Goal: Task Accomplishment & Management: Manage account settings

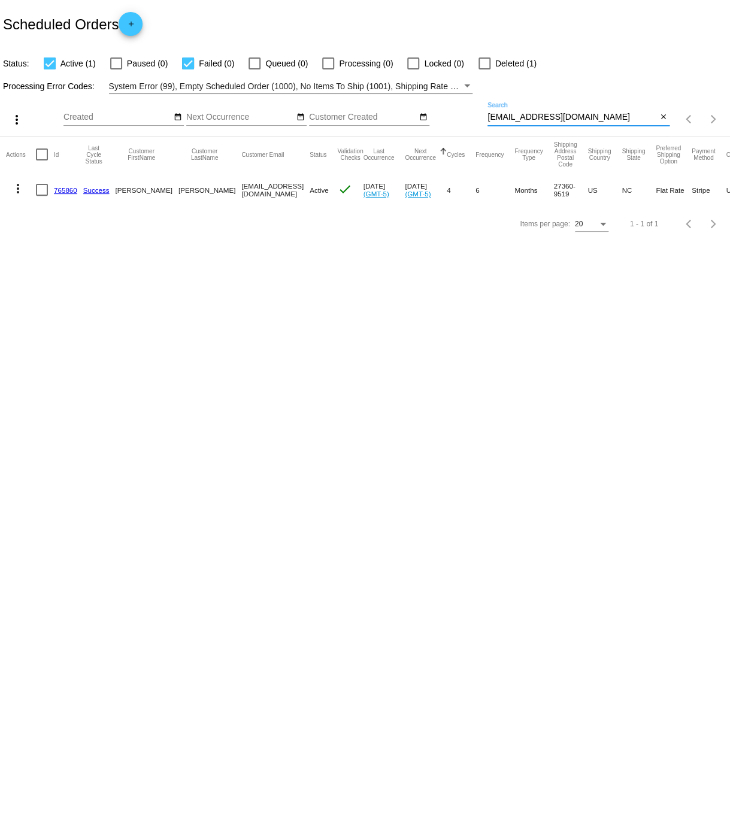
drag, startPoint x: 487, startPoint y: 120, endPoint x: 571, endPoint y: 119, distance: 83.8
click at [571, 118] on input "[EMAIL_ADDRESS][DOMAIN_NAME]" at bounding box center [571, 118] width 169 height 10
paste input "[PERSON_NAME].rush.[PERSON_NAME]"
type input "[PERSON_NAME][EMAIL_ADDRESS][PERSON_NAME][DOMAIN_NAME]"
click at [70, 192] on link "571420" at bounding box center [65, 191] width 23 height 8
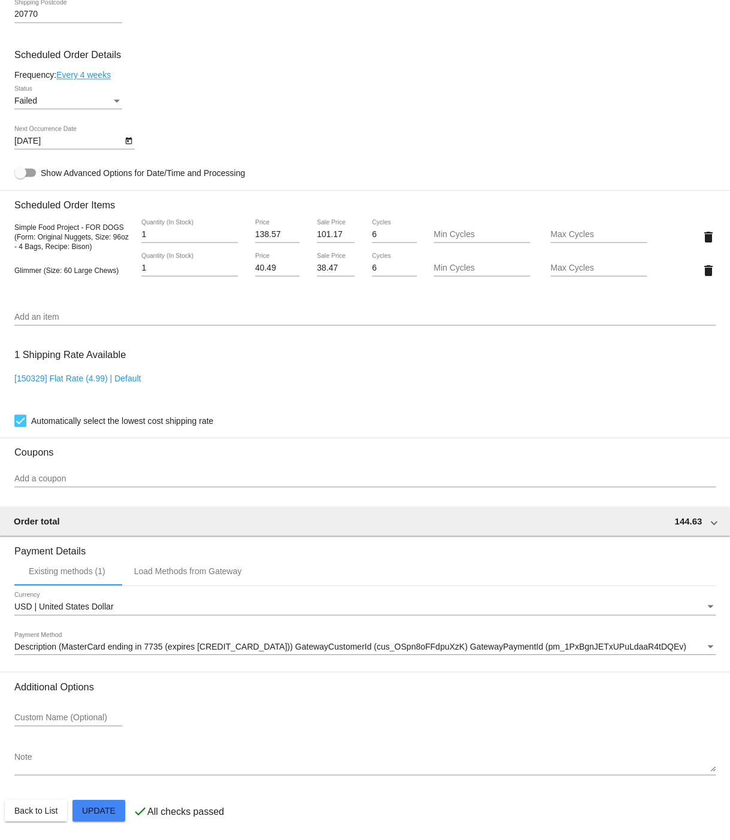
scroll to position [699, 0]
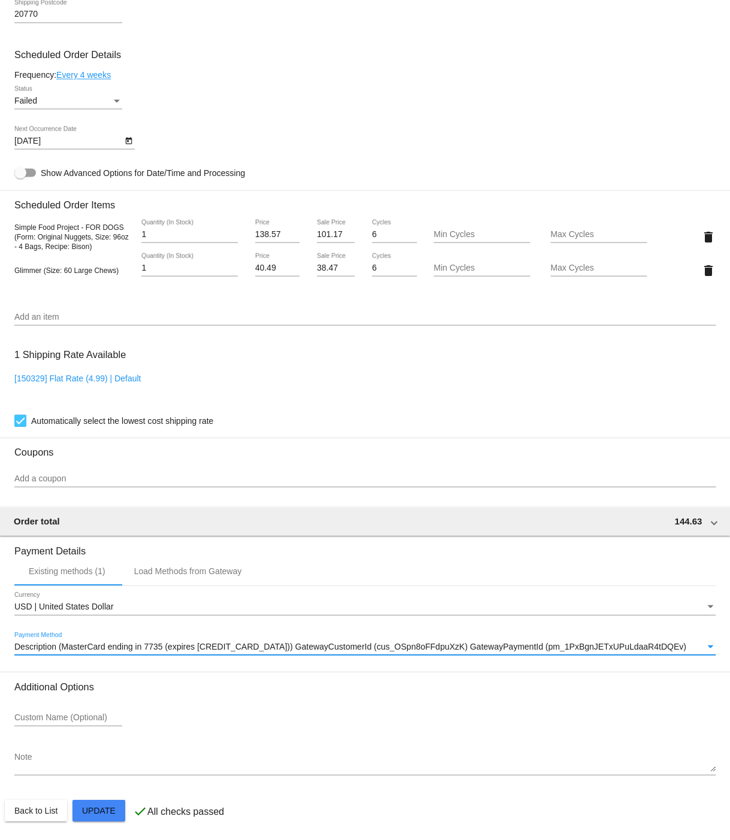
click at [334, 643] on span "Description (MasterCard ending in 7735 (expires [CREDIT_CARD_DATA])) GatewayCus…" at bounding box center [349, 646] width 671 height 10
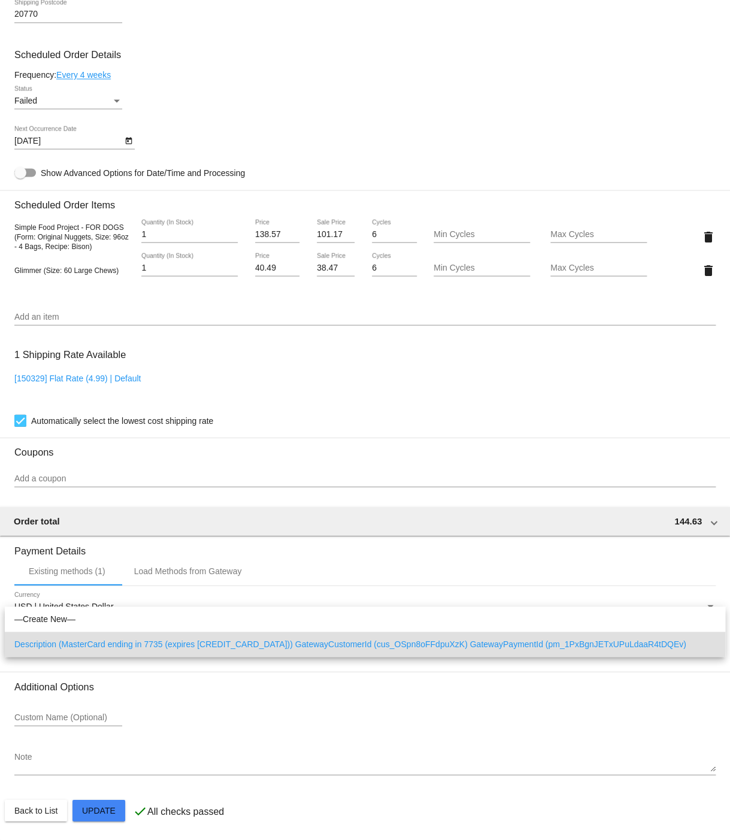
click at [334, 636] on span "Description (MasterCard ending in 7735 (expires [CREDIT_CARD_DATA])) GatewayCus…" at bounding box center [364, 643] width 701 height 25
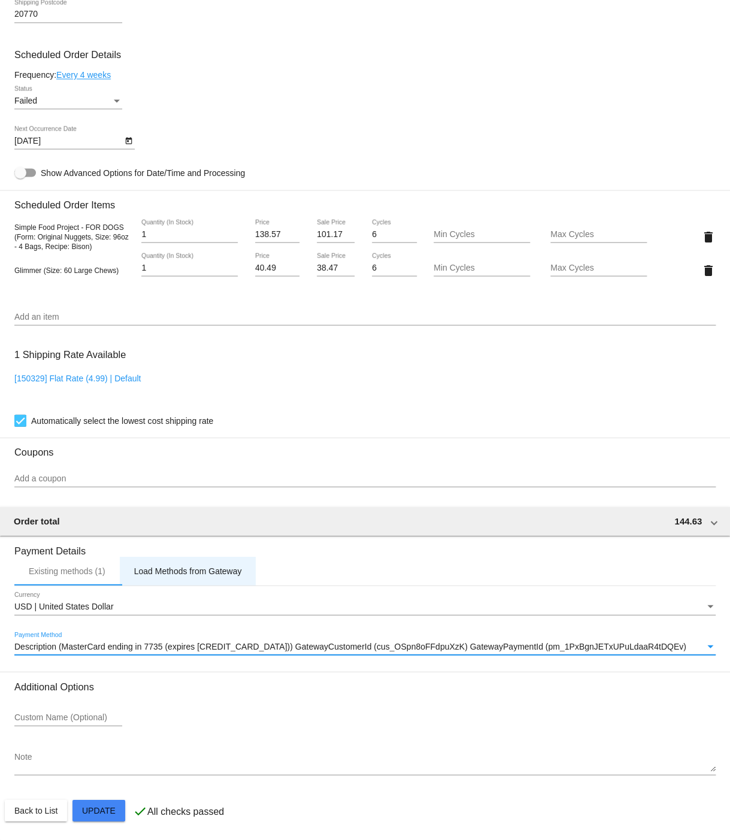
click at [193, 567] on div "Load Methods from Gateway" at bounding box center [188, 571] width 108 height 10
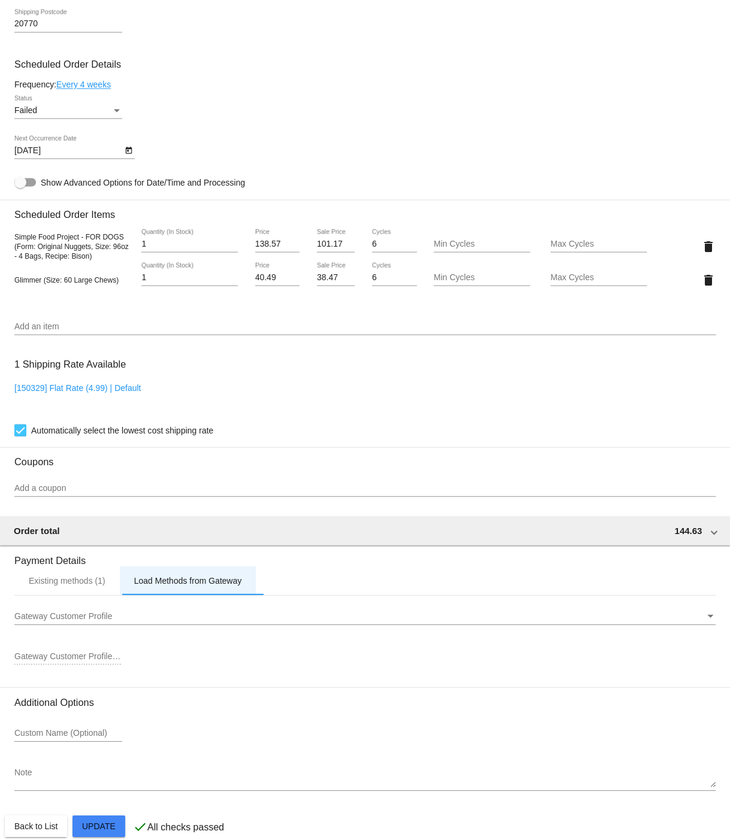
scroll to position [687, 0]
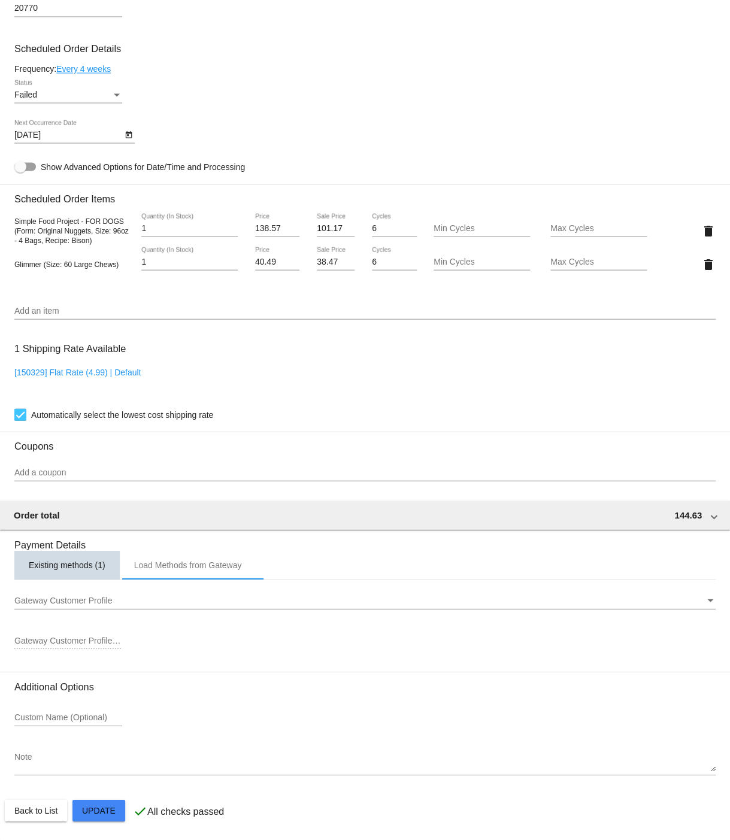
drag, startPoint x: 59, startPoint y: 581, endPoint x: 73, endPoint y: 585, distance: 15.0
click at [59, 569] on div "Existing methods (1)" at bounding box center [67, 565] width 77 height 10
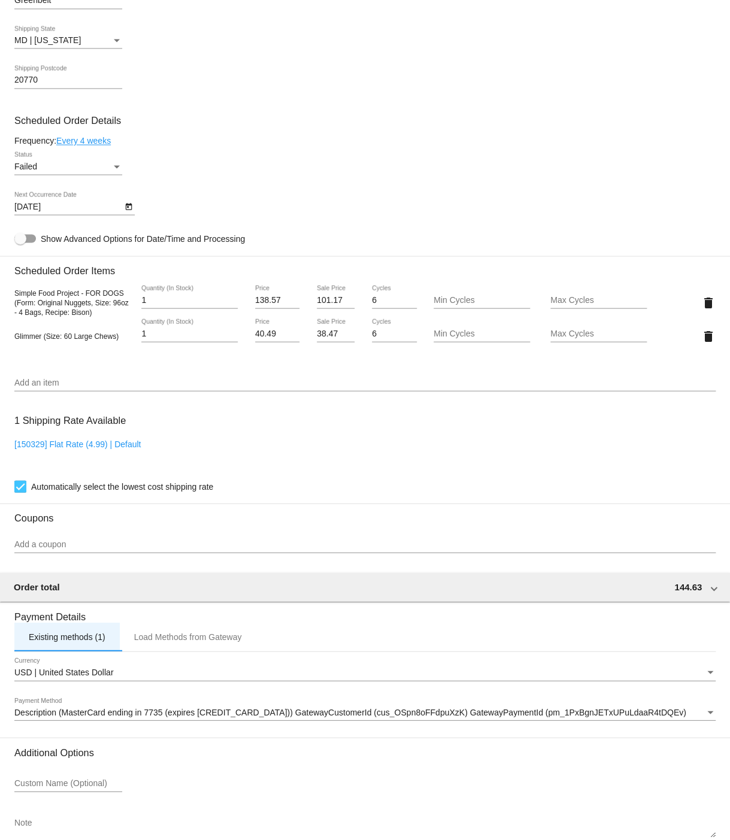
scroll to position [699, 0]
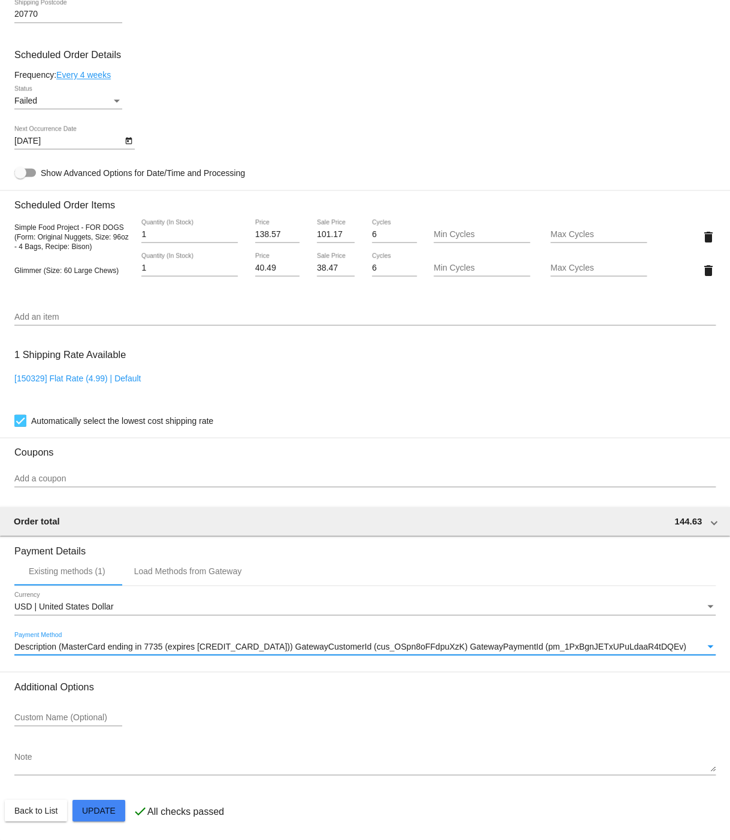
click at [363, 646] on span "Description (MasterCard ending in 7735 (expires [CREDIT_CARD_DATA])) GatewayCus…" at bounding box center [349, 646] width 671 height 10
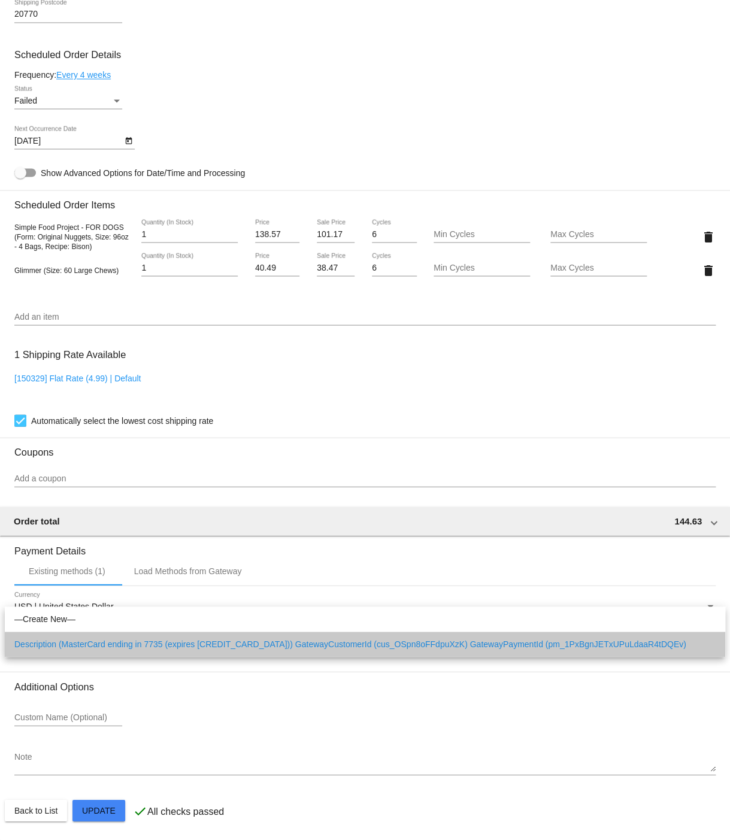
click at [363, 646] on span "Description (MasterCard ending in 7735 (expires [CREDIT_CARD_DATA])) GatewayCus…" at bounding box center [364, 643] width 701 height 25
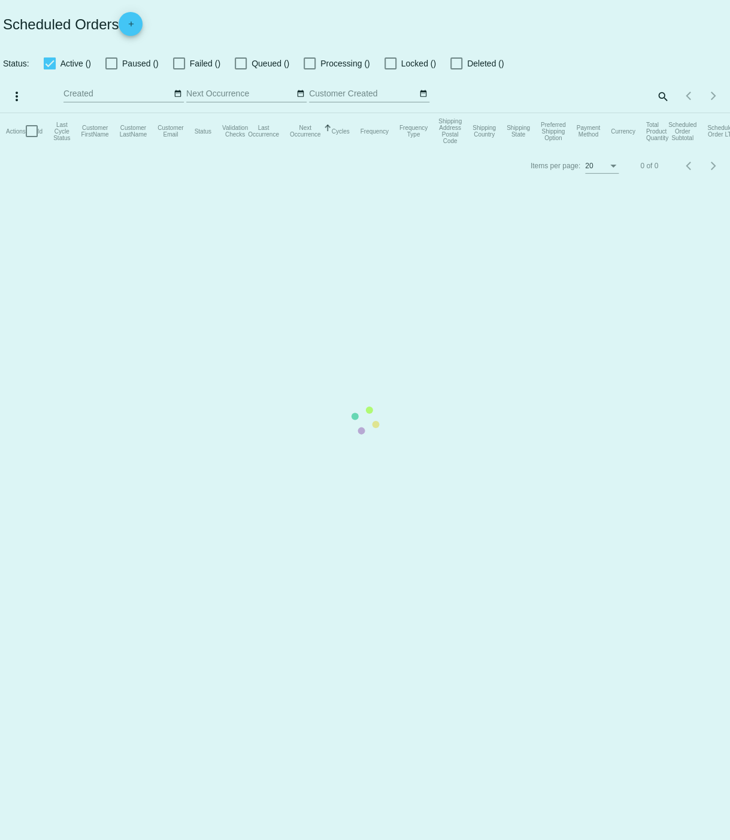
checkbox input "true"
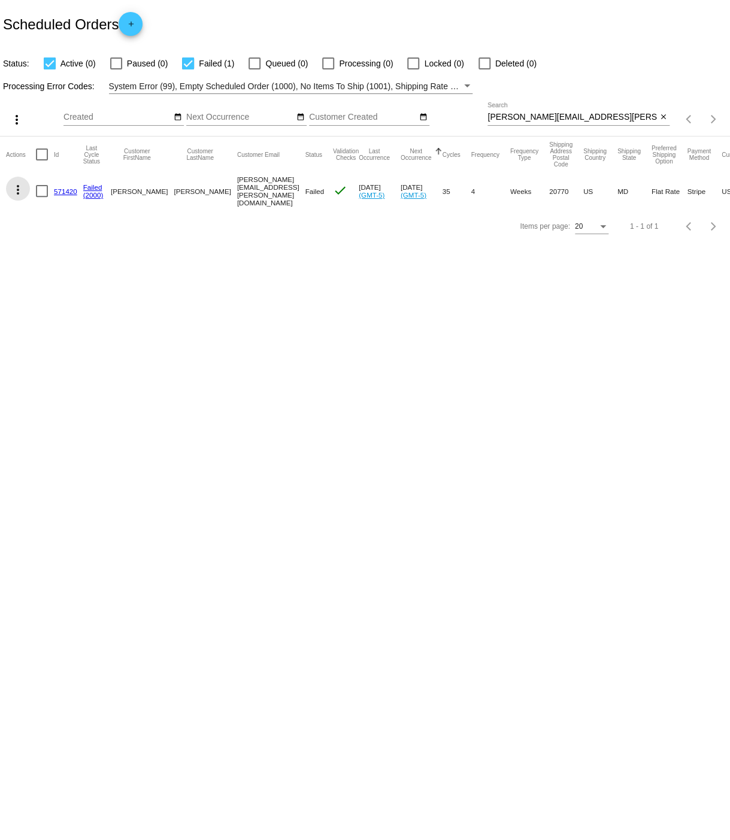
click at [19, 189] on mat-icon "more_vert" at bounding box center [18, 190] width 14 height 14
click at [56, 305] on span "Restart Processing" at bounding box center [77, 304] width 71 height 10
click at [60, 189] on link "571420" at bounding box center [65, 191] width 23 height 8
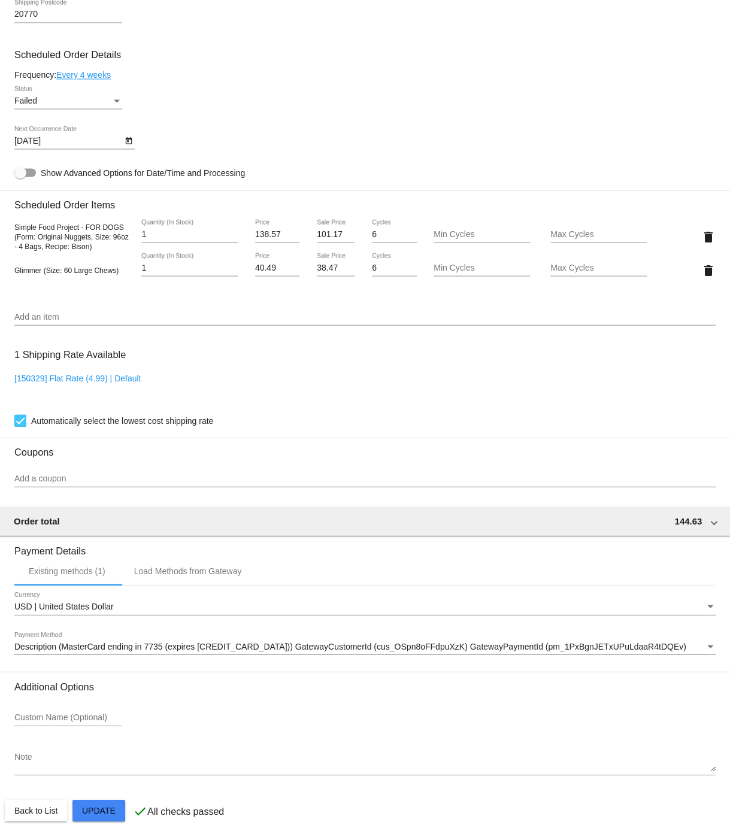
scroll to position [699, 0]
click at [217, 567] on div "Load Methods from Gateway" at bounding box center [188, 571] width 108 height 10
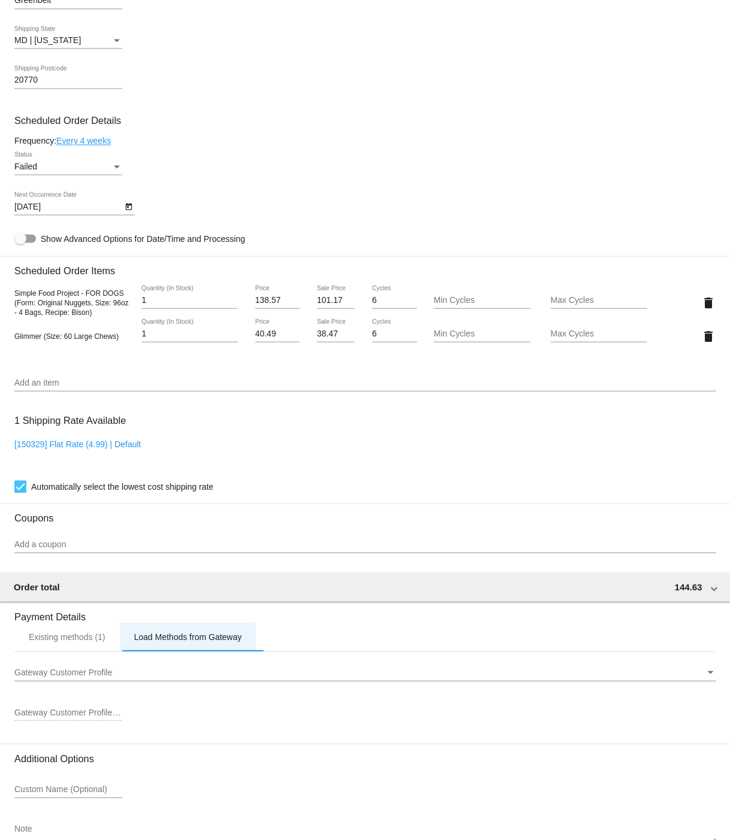
scroll to position [706, 0]
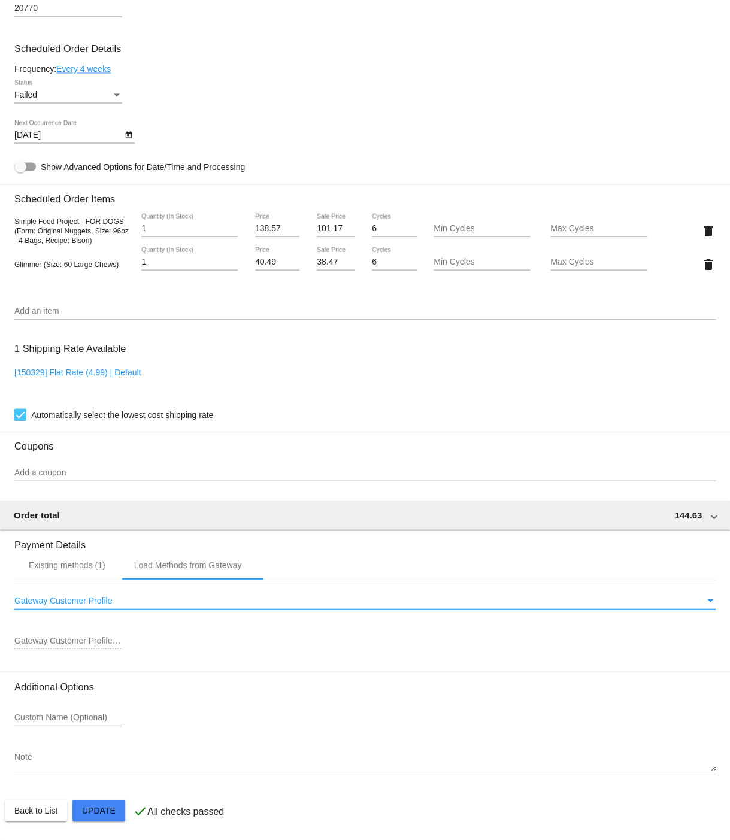
click at [89, 597] on span "Gateway Customer Profile" at bounding box center [63, 600] width 98 height 10
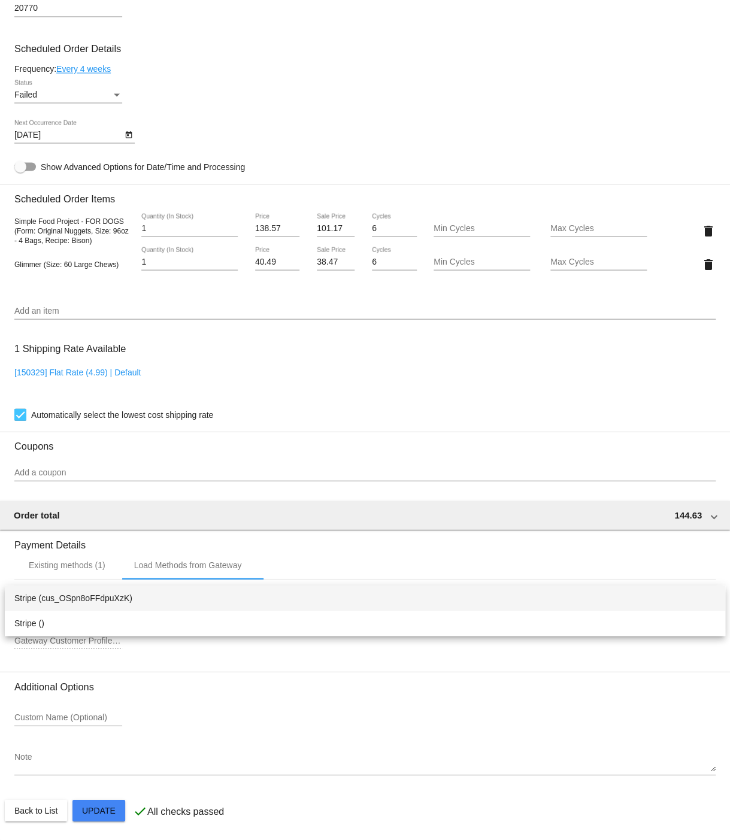
click at [113, 600] on span "Stripe (cus_OSpn8oFFdpuXzK)" at bounding box center [364, 597] width 701 height 25
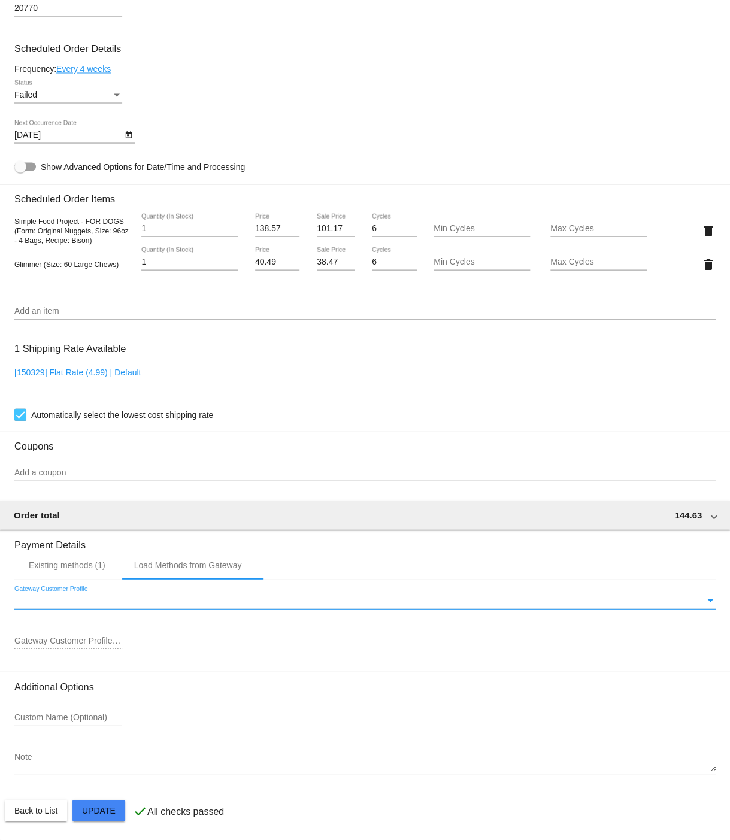
type input "cus_OSpn8oFFdpuXzK"
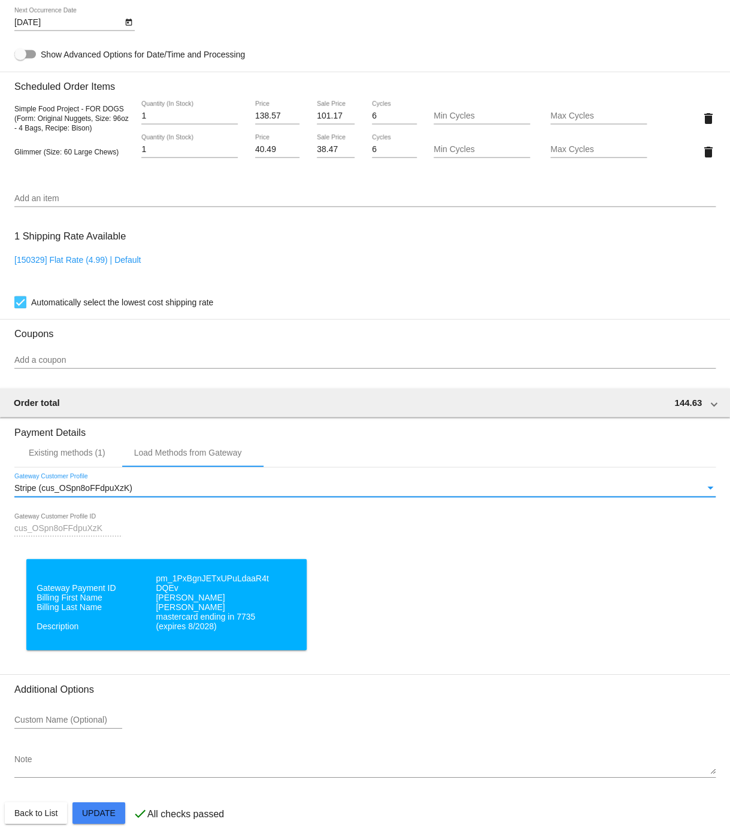
scroll to position [826, 0]
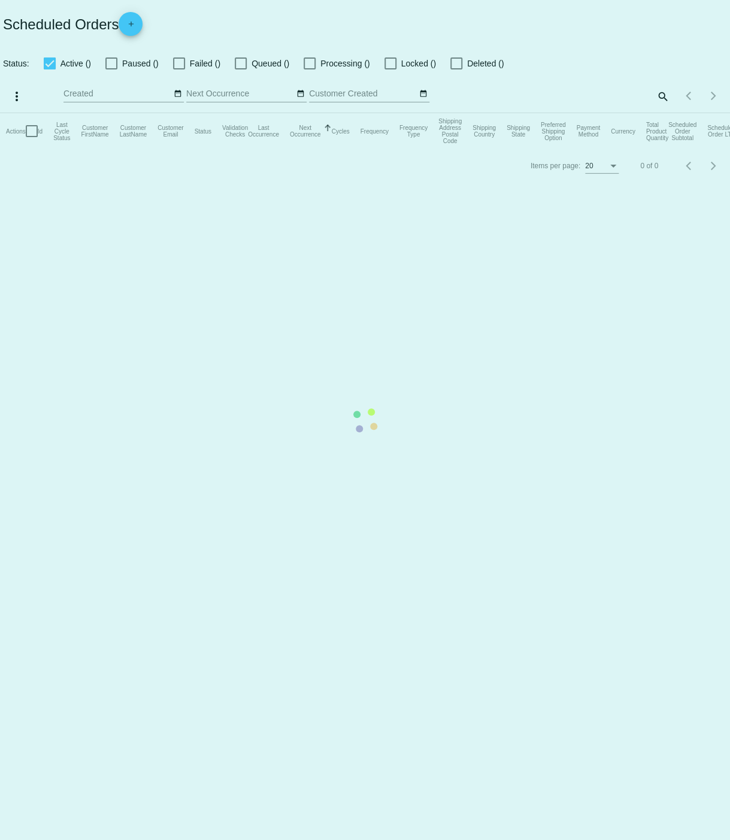
checkbox input "true"
